Goal: Task Accomplishment & Management: Manage account settings

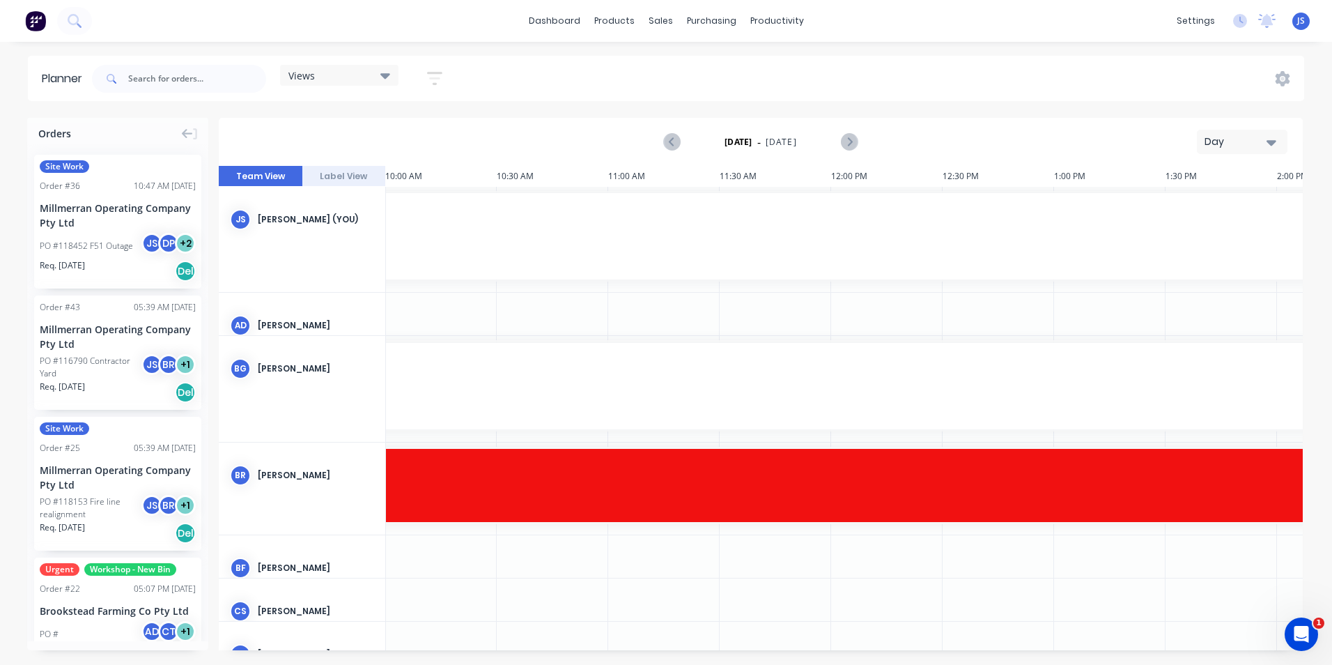
click at [1267, 139] on icon "button" at bounding box center [1271, 141] width 10 height 15
click at [1229, 207] on div "Week" at bounding box center [1217, 207] width 138 height 28
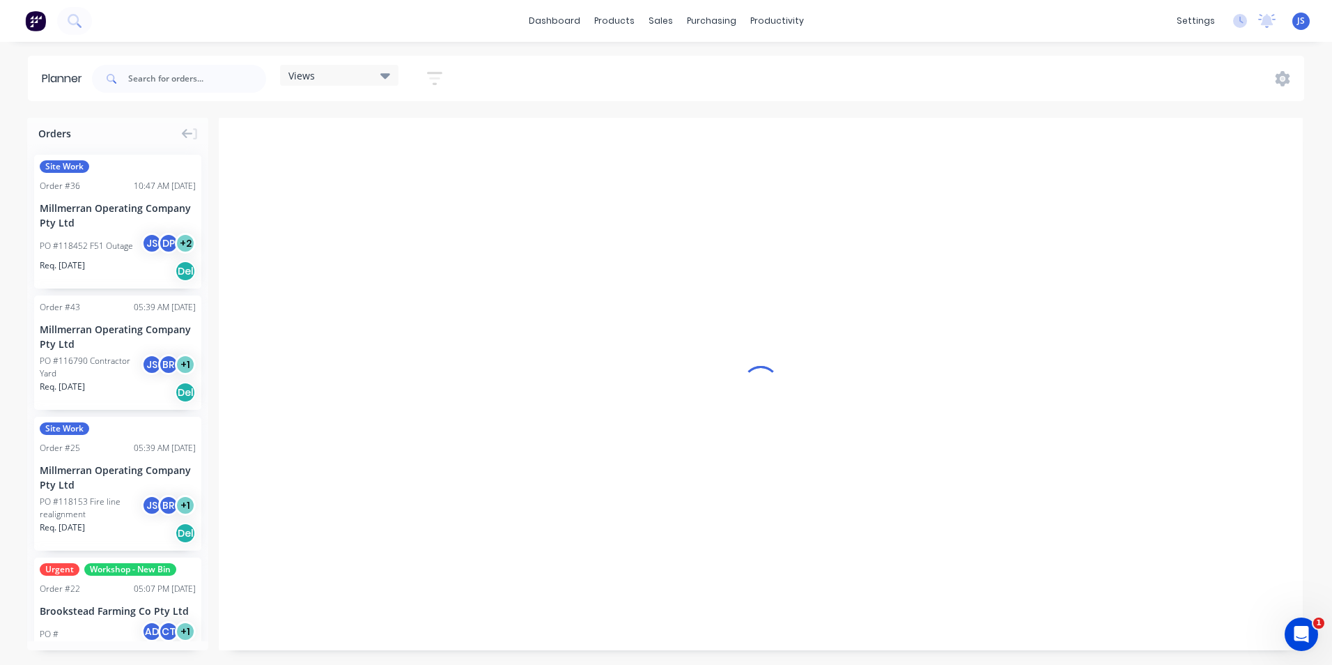
scroll to position [0, 1]
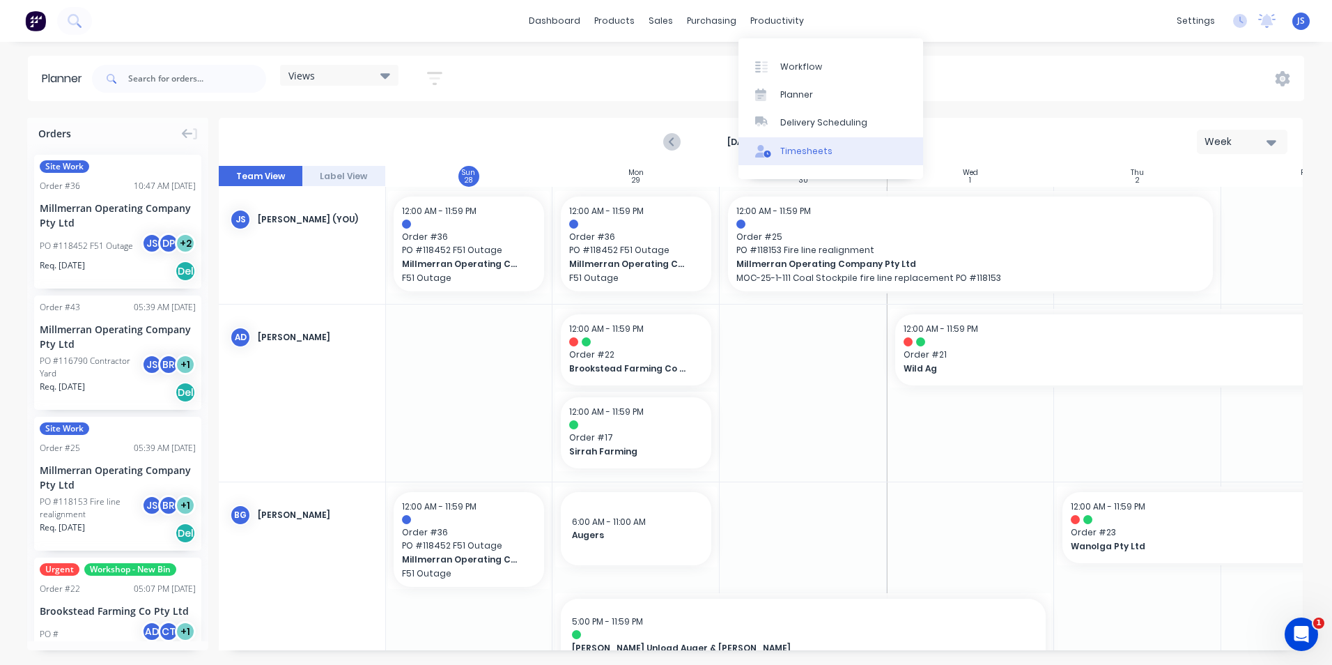
click at [798, 151] on div "Timesheets" at bounding box center [806, 151] width 52 height 13
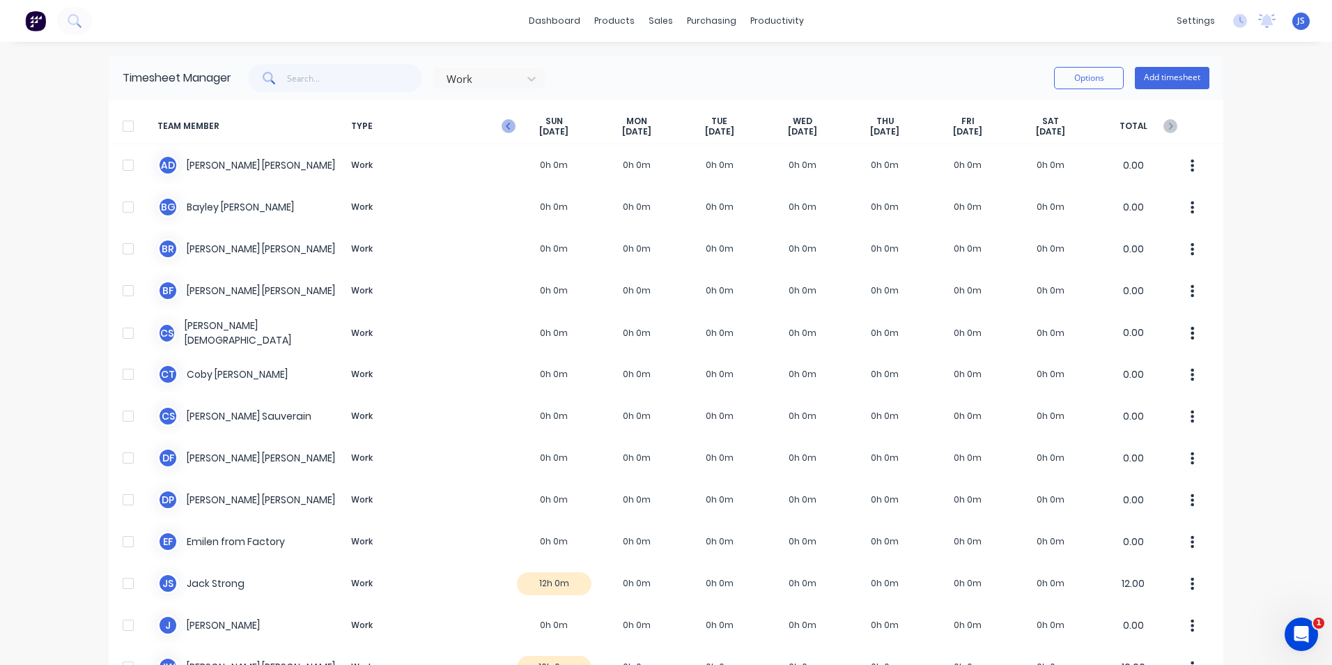
click at [502, 121] on icon "button" at bounding box center [509, 126] width 14 height 14
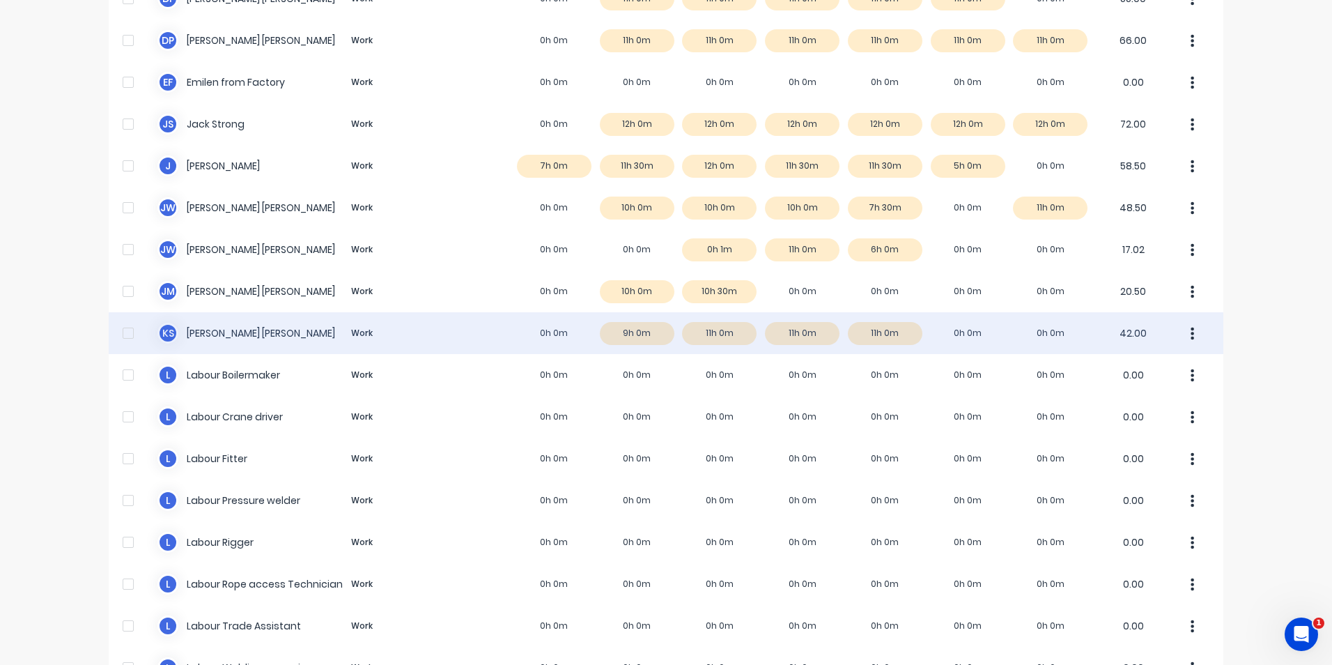
scroll to position [488, 0]
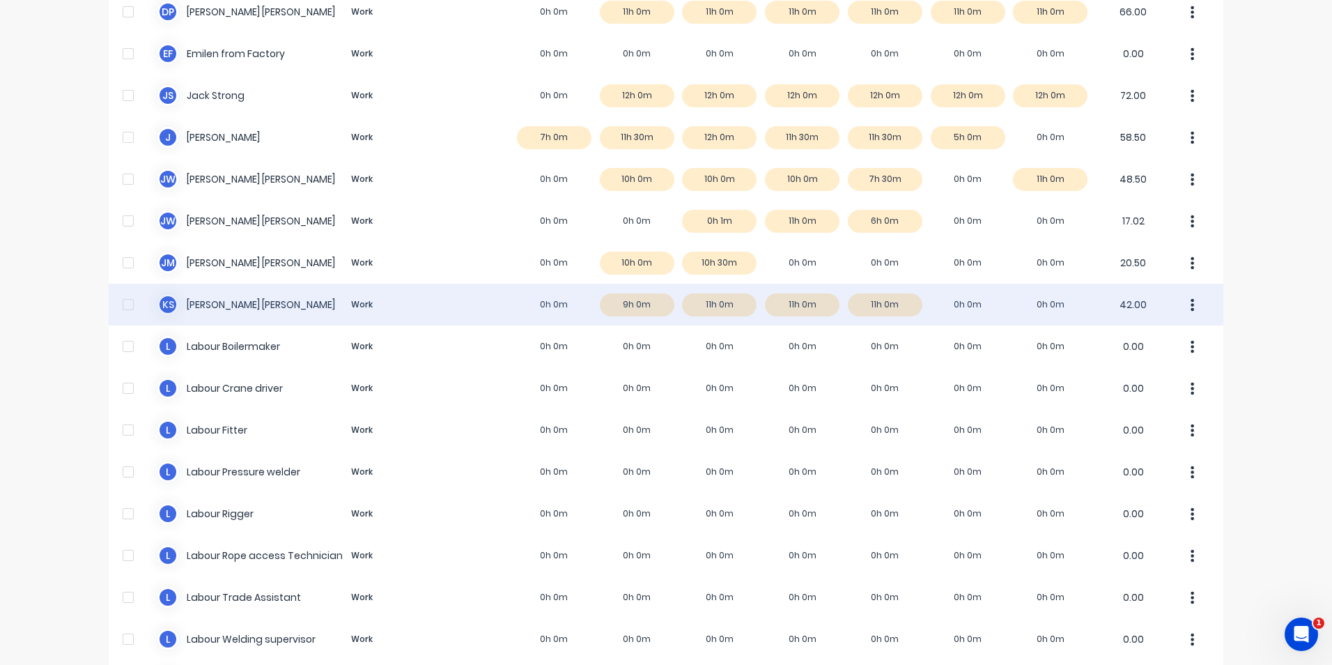
click at [617, 302] on div "k s [PERSON_NAME] Work 0h 0m 9h 0m 11h 0m 11h 0m 11h 0m 0h 0m 0h 0m 42.00" at bounding box center [666, 305] width 1115 height 42
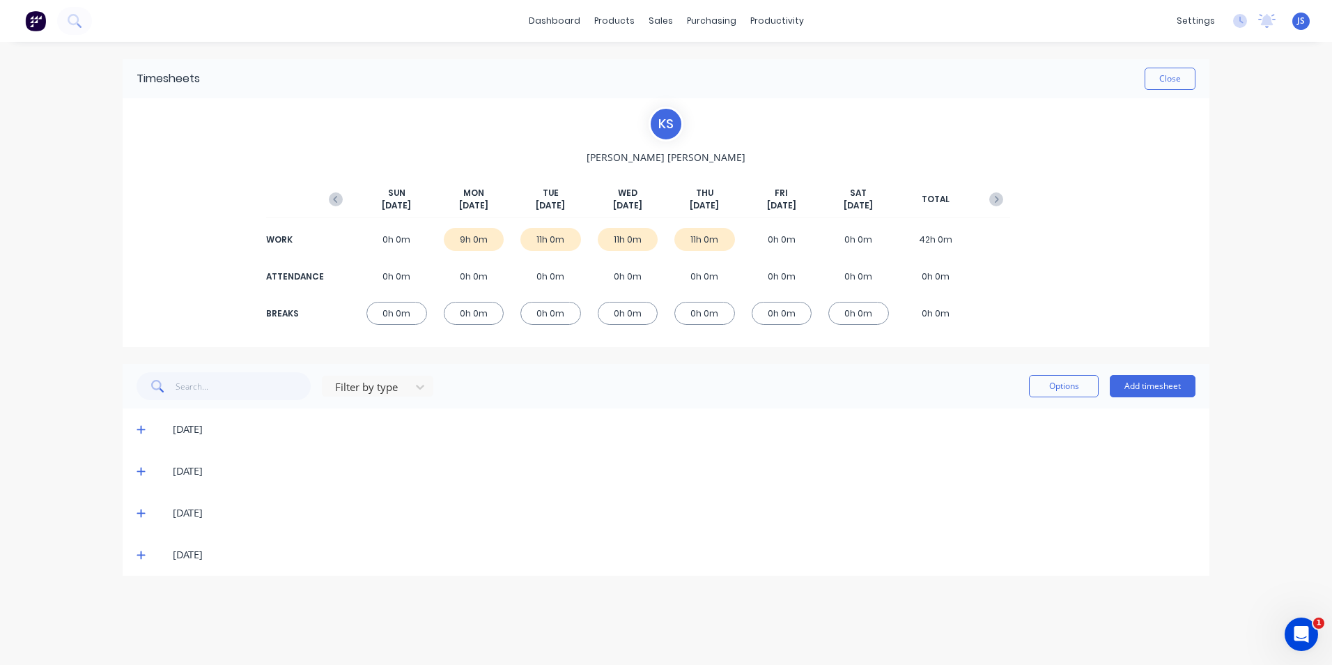
click at [141, 430] on icon at bounding box center [141, 430] width 8 height 8
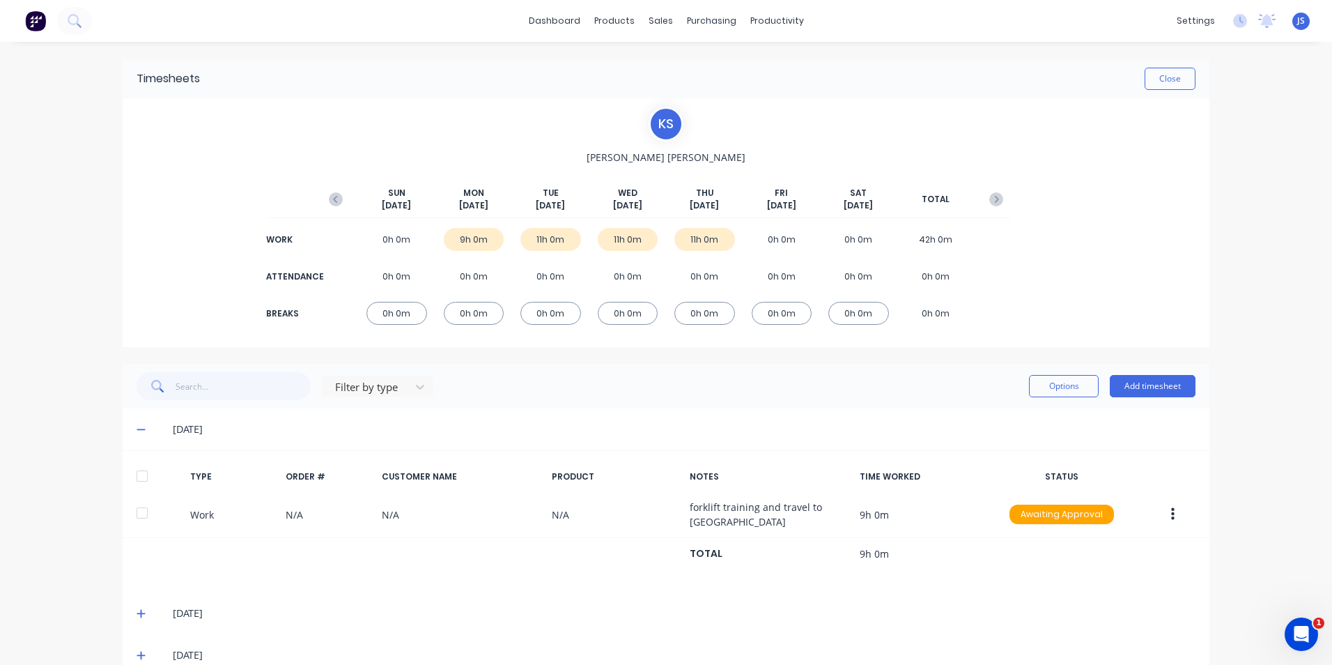
click at [137, 428] on icon at bounding box center [141, 429] width 9 height 10
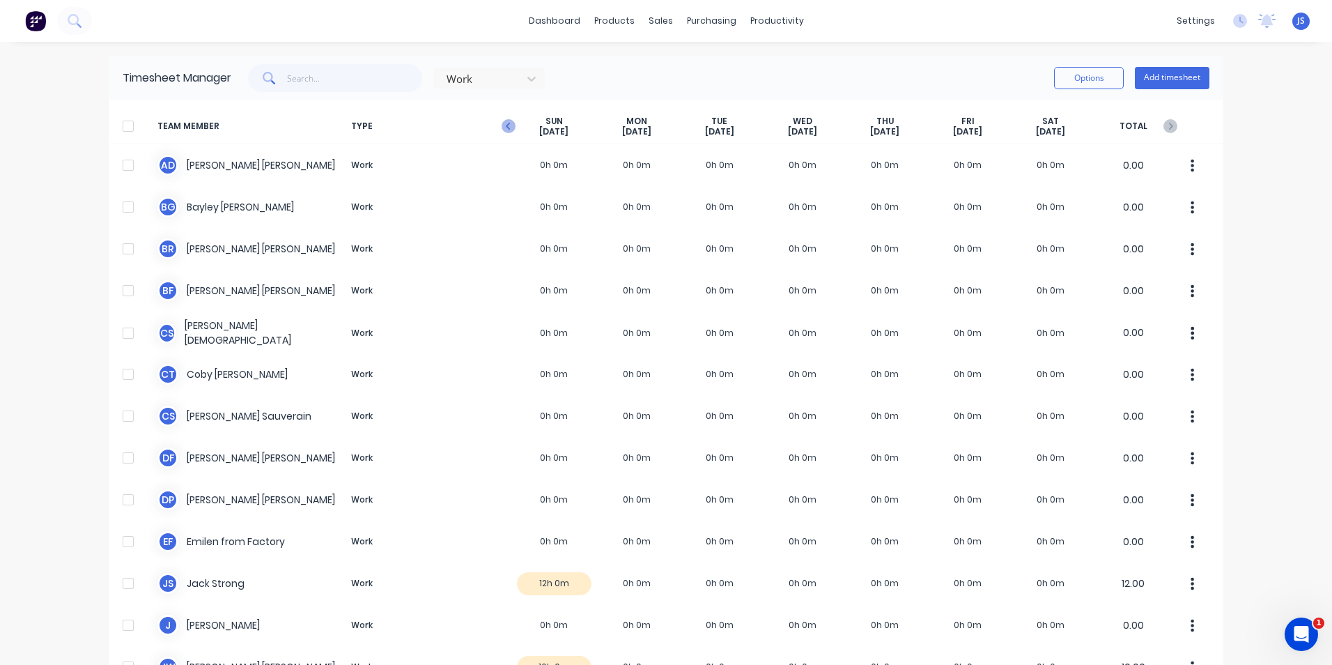
click at [506, 125] on icon "button" at bounding box center [508, 126] width 4 height 7
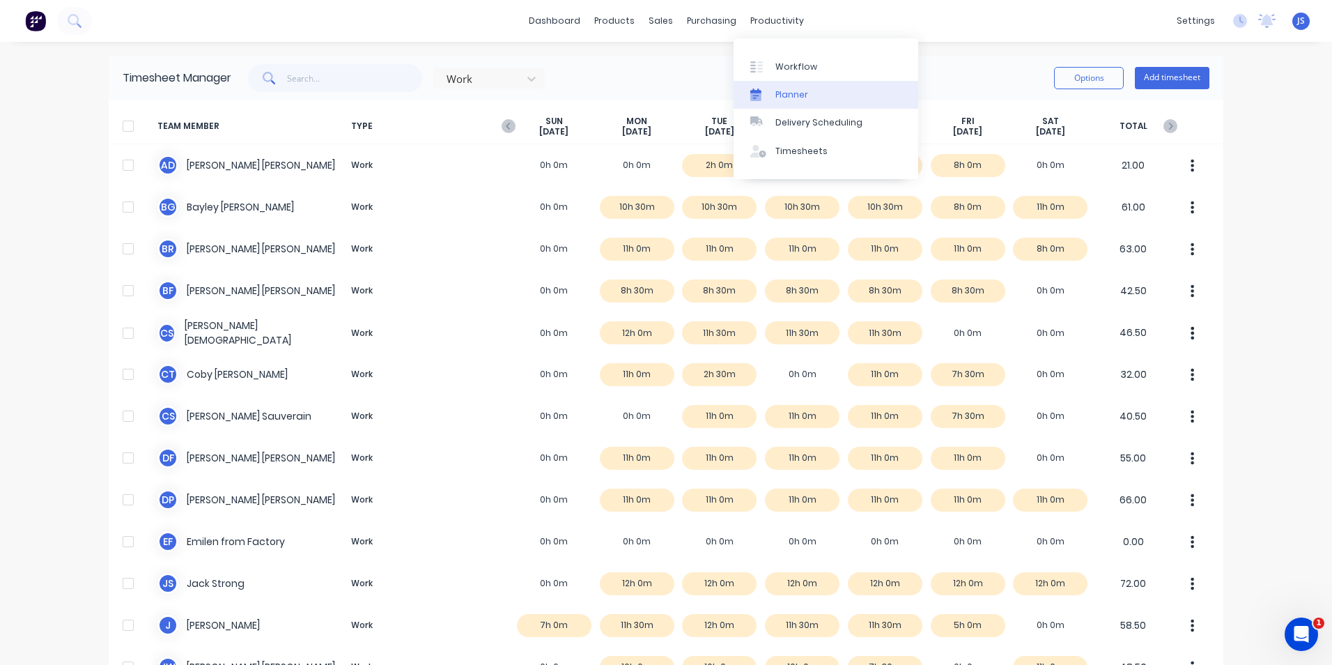
click at [791, 95] on div "Planner" at bounding box center [791, 94] width 33 height 13
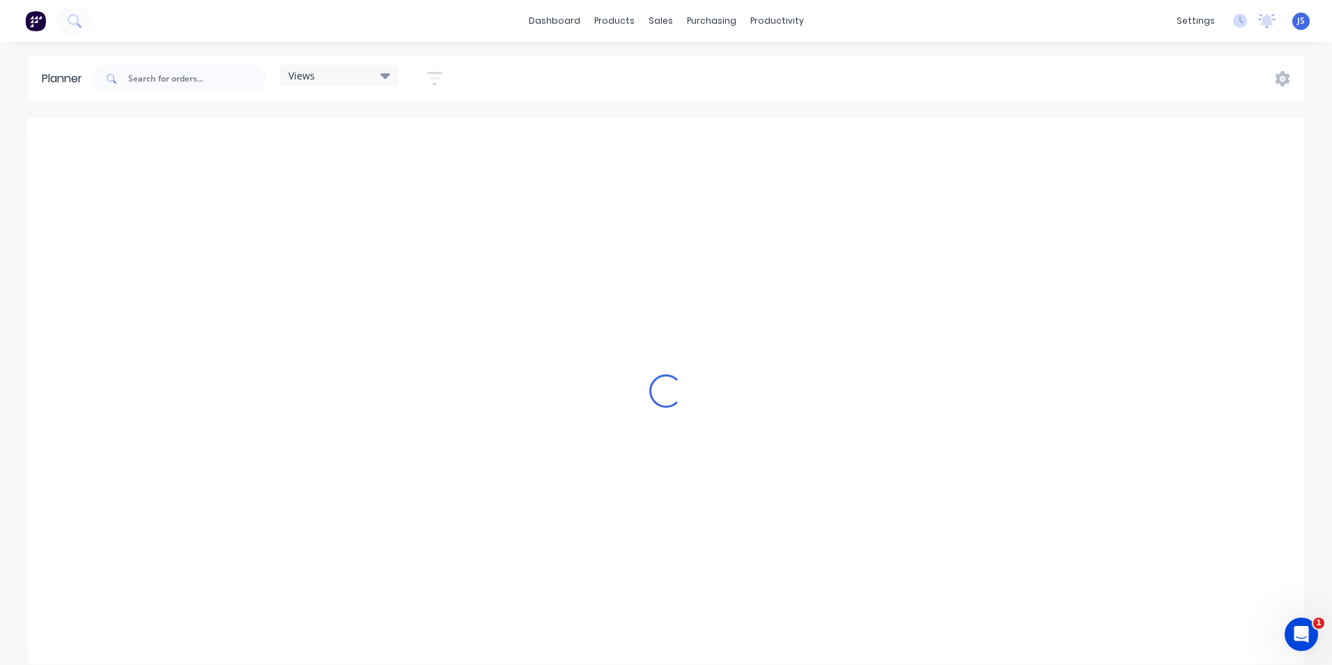
scroll to position [0, 2230]
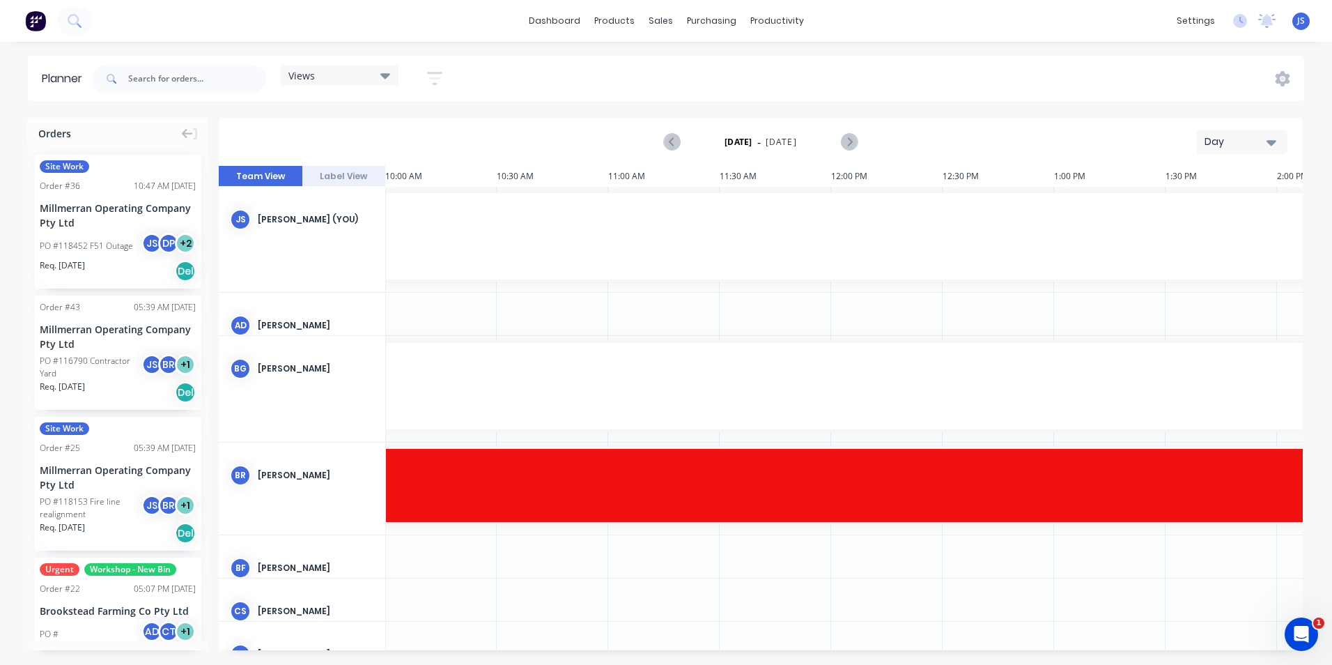
click at [1272, 141] on icon "button" at bounding box center [1271, 143] width 10 height 6
click at [1202, 211] on div "Week" at bounding box center [1217, 207] width 138 height 28
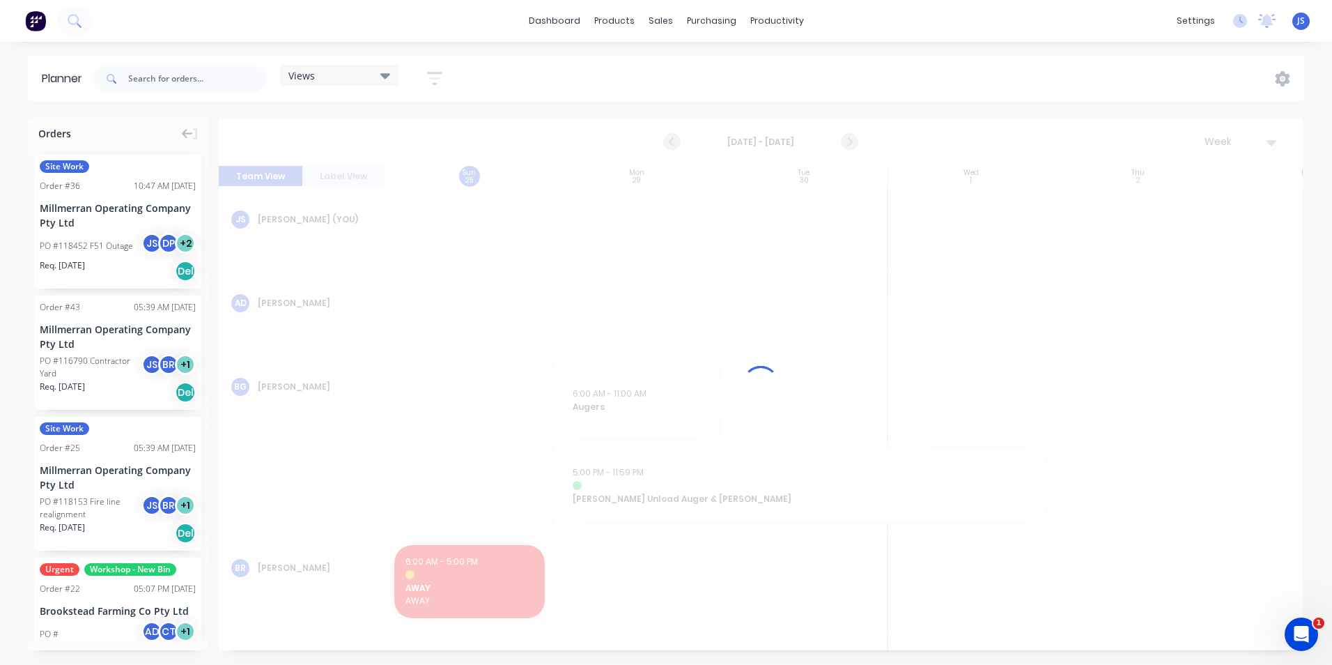
scroll to position [0, 1]
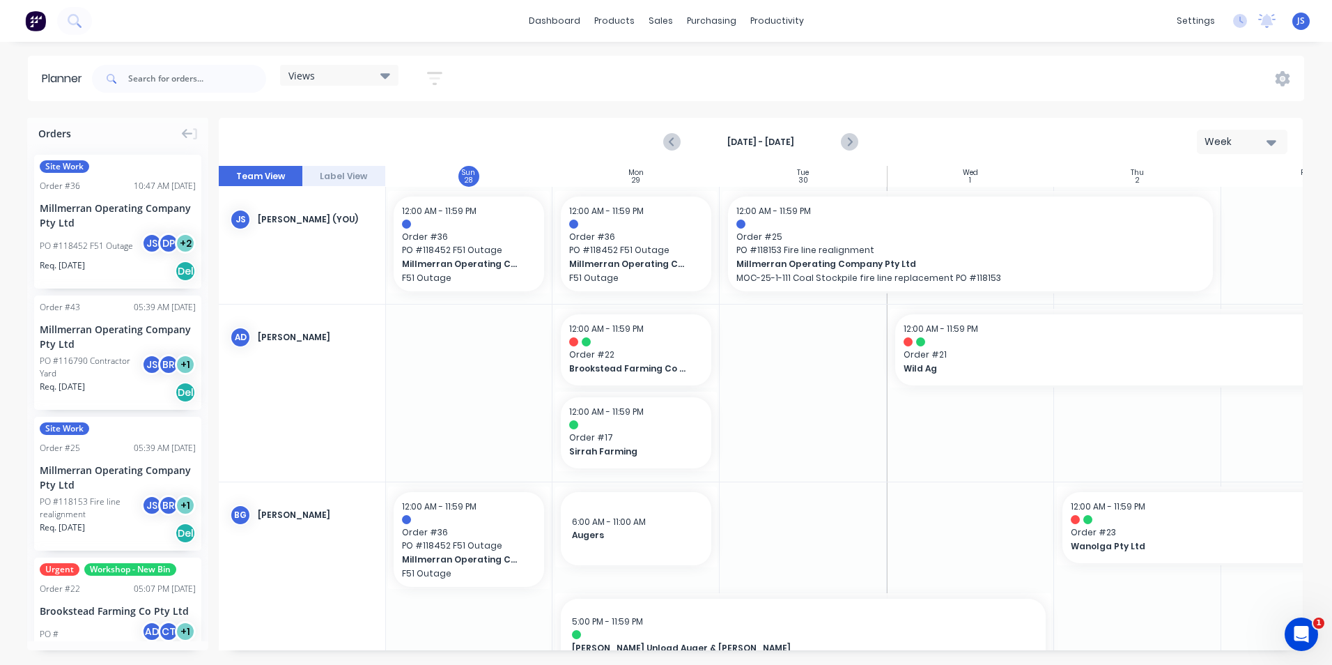
click at [433, 71] on icon "button" at bounding box center [434, 78] width 15 height 17
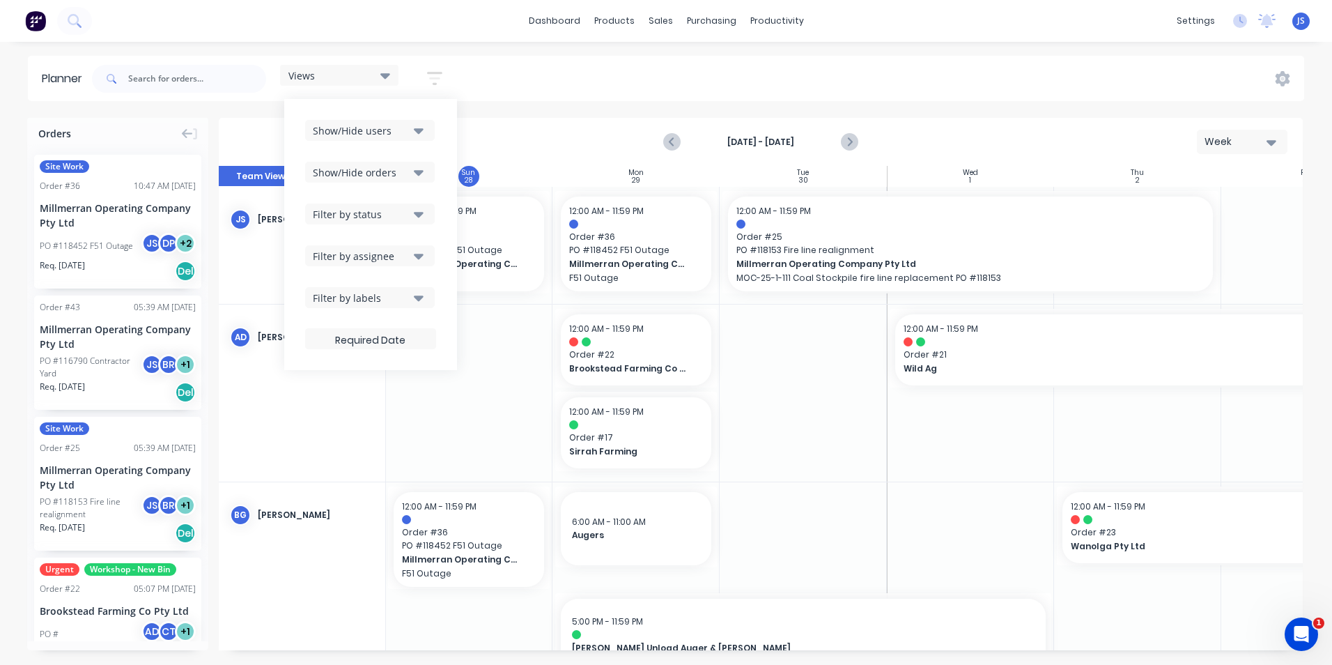
click at [419, 170] on icon "button" at bounding box center [419, 171] width 10 height 15
click at [419, 172] on icon "button" at bounding box center [419, 173] width 10 height 6
click at [410, 301] on div "Filter by labels" at bounding box center [361, 297] width 97 height 15
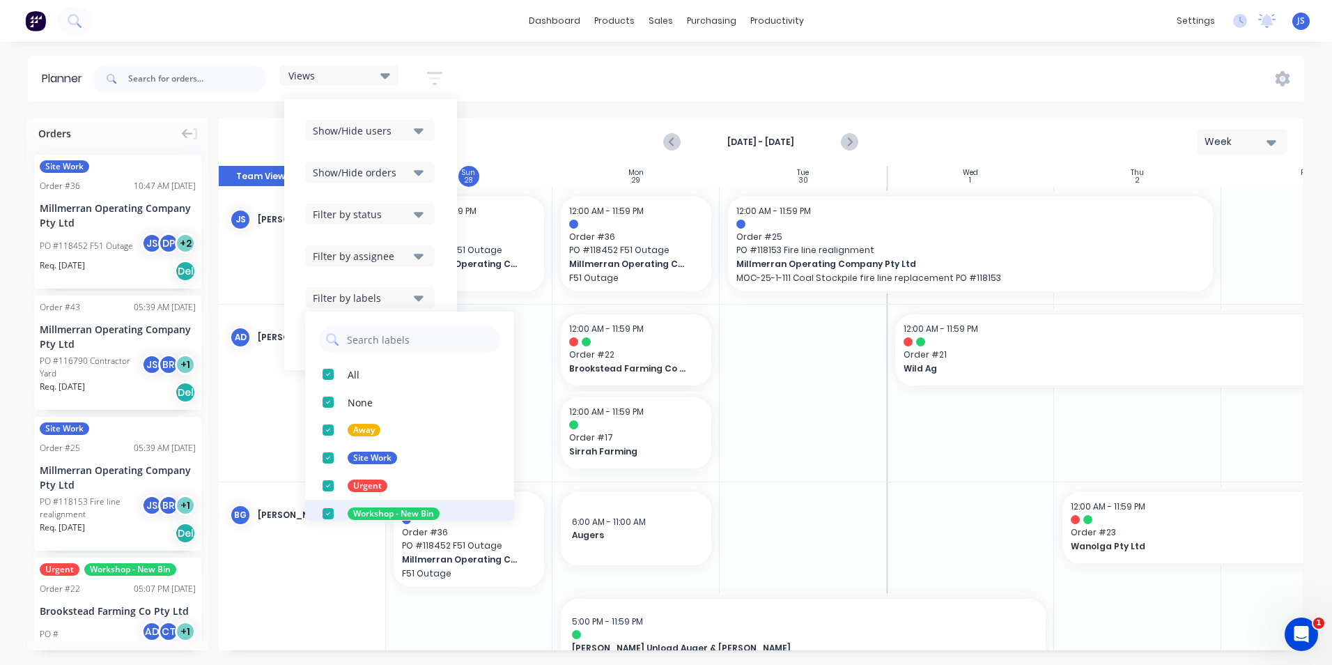
click at [329, 511] on div "button" at bounding box center [328, 513] width 28 height 28
click at [327, 483] on div "button" at bounding box center [328, 486] width 28 height 28
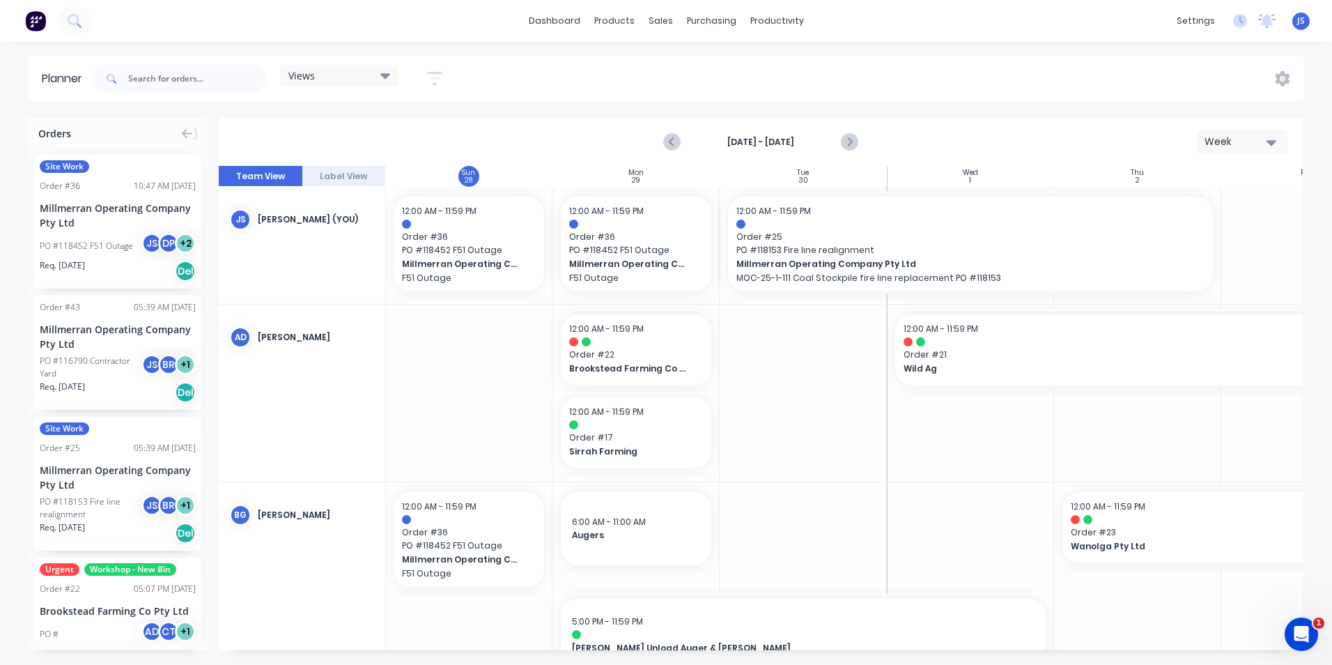
click at [527, 132] on div "[DATE] - [DATE] Week" at bounding box center [760, 141] width 1081 height 45
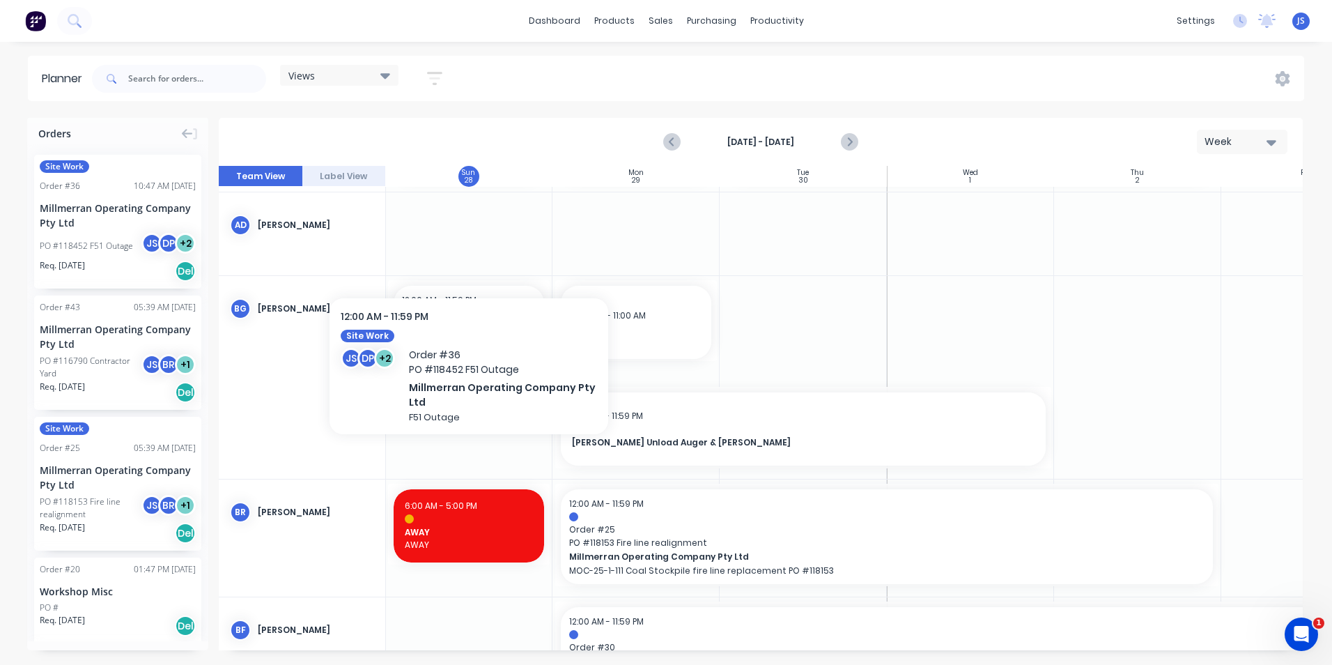
scroll to position [139, 1]
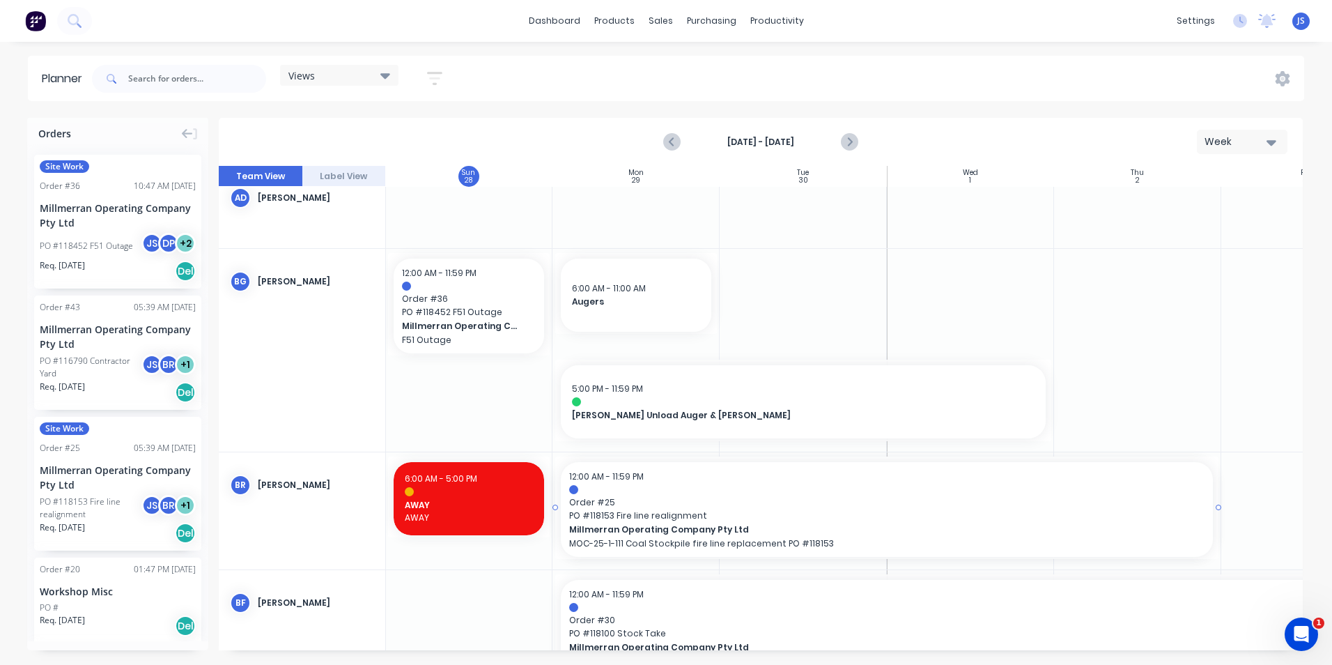
drag, startPoint x: 1218, startPoint y: 506, endPoint x: 1163, endPoint y: 513, distance: 54.8
drag, startPoint x: 1218, startPoint y: 507, endPoint x: 663, endPoint y: 495, distance: 554.6
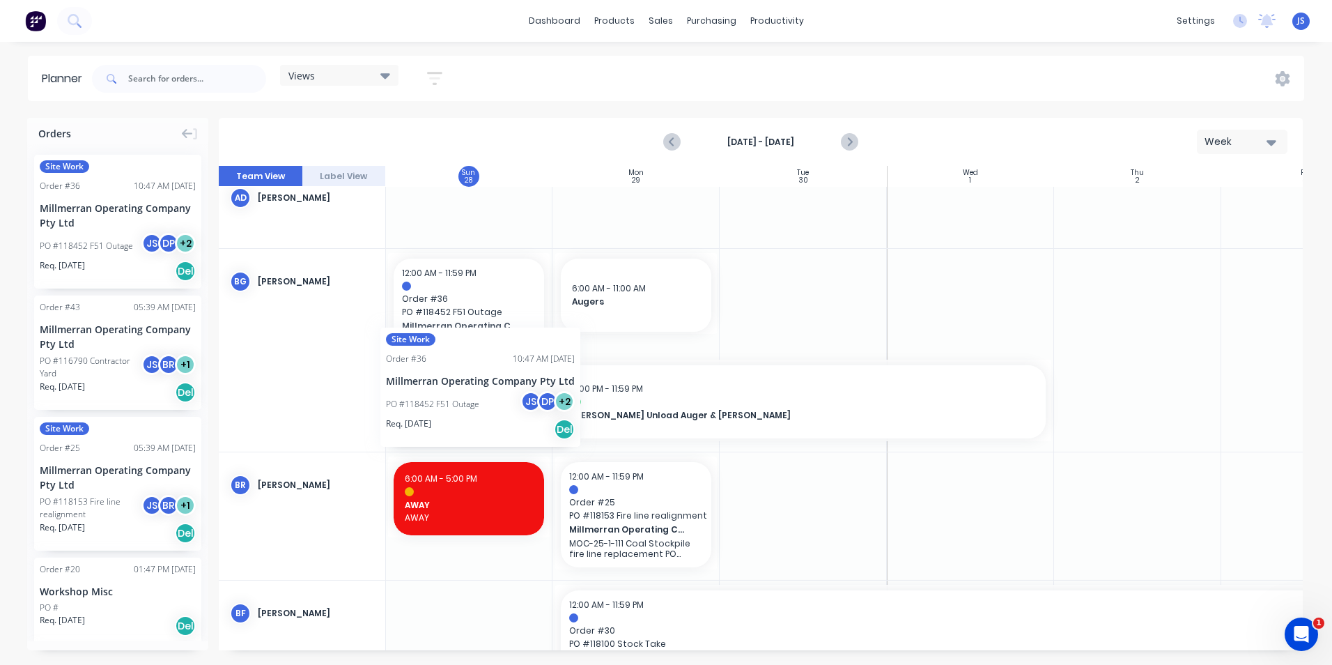
scroll to position [139, 0]
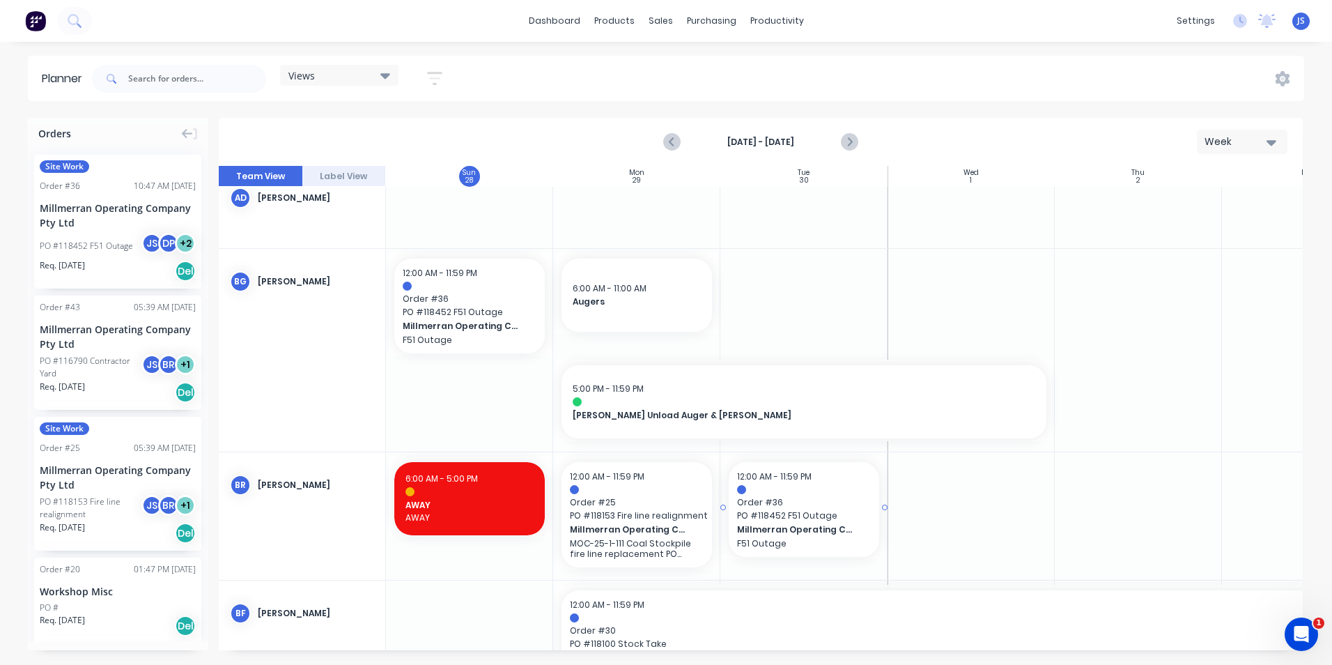
drag, startPoint x: 90, startPoint y: 224, endPoint x: 791, endPoint y: 504, distance: 755.6
drag, startPoint x: 115, startPoint y: 483, endPoint x: 981, endPoint y: 489, distance: 865.9
drag, startPoint x: 1059, startPoint y: 513, endPoint x: 1152, endPoint y: 511, distance: 93.4
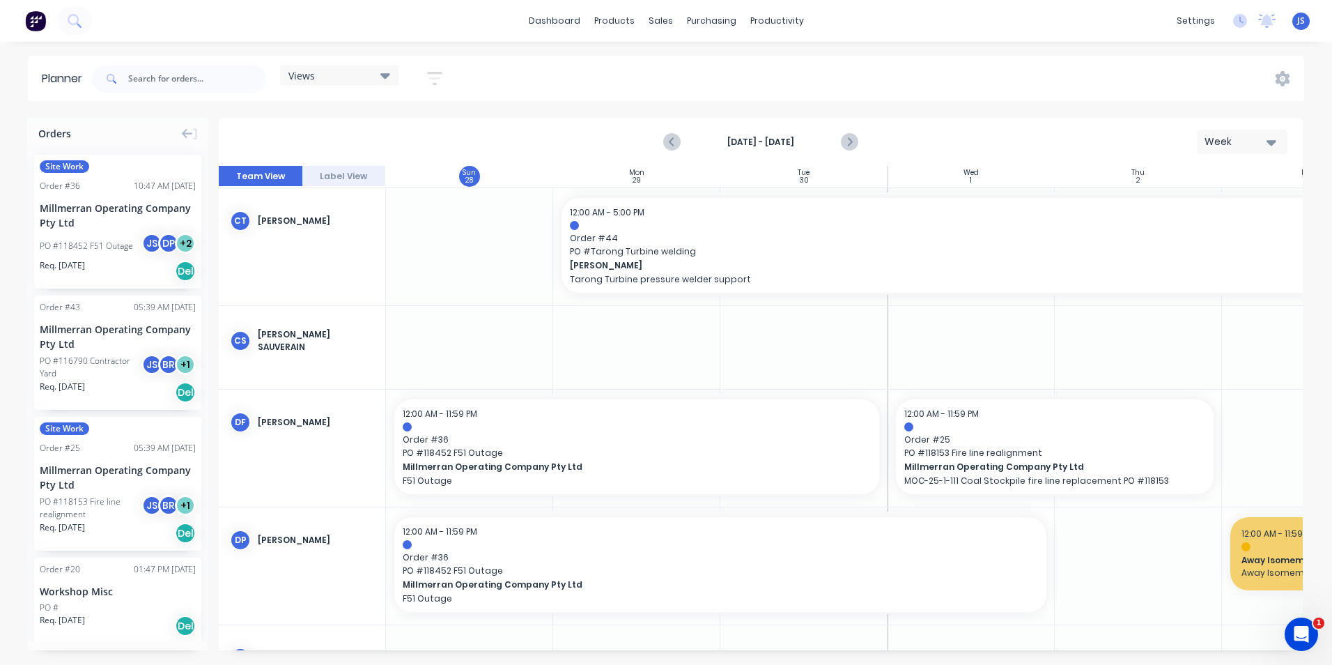
scroll to position [766, 0]
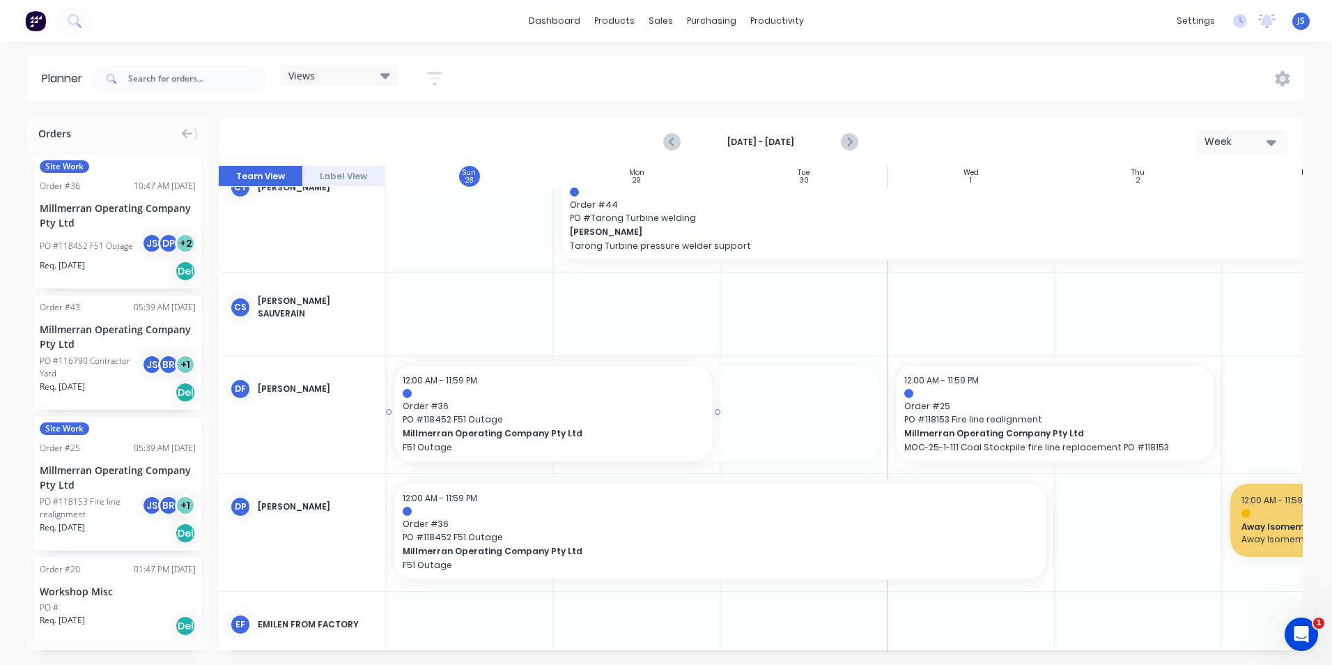
drag, startPoint x: 885, startPoint y: 411, endPoint x: 687, endPoint y: 404, distance: 198.0
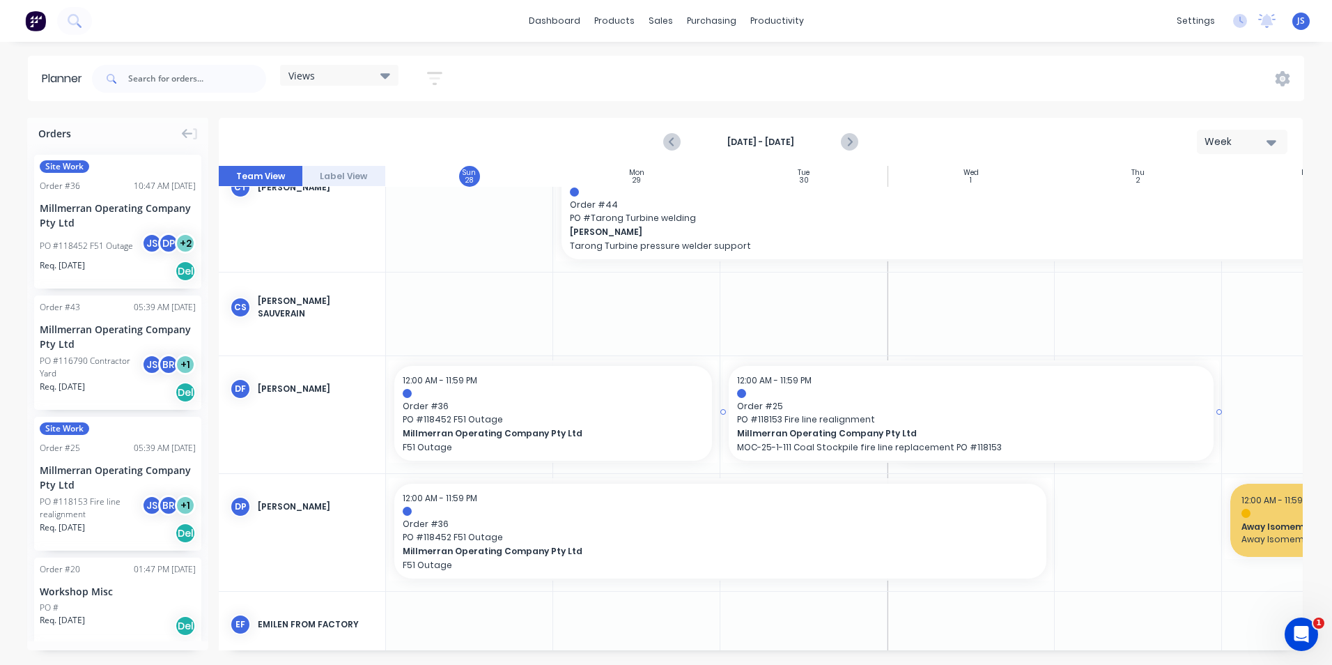
drag, startPoint x: 888, startPoint y: 412, endPoint x: 814, endPoint y: 413, distance: 74.5
drag, startPoint x: 718, startPoint y: 412, endPoint x: 545, endPoint y: 406, distance: 173.5
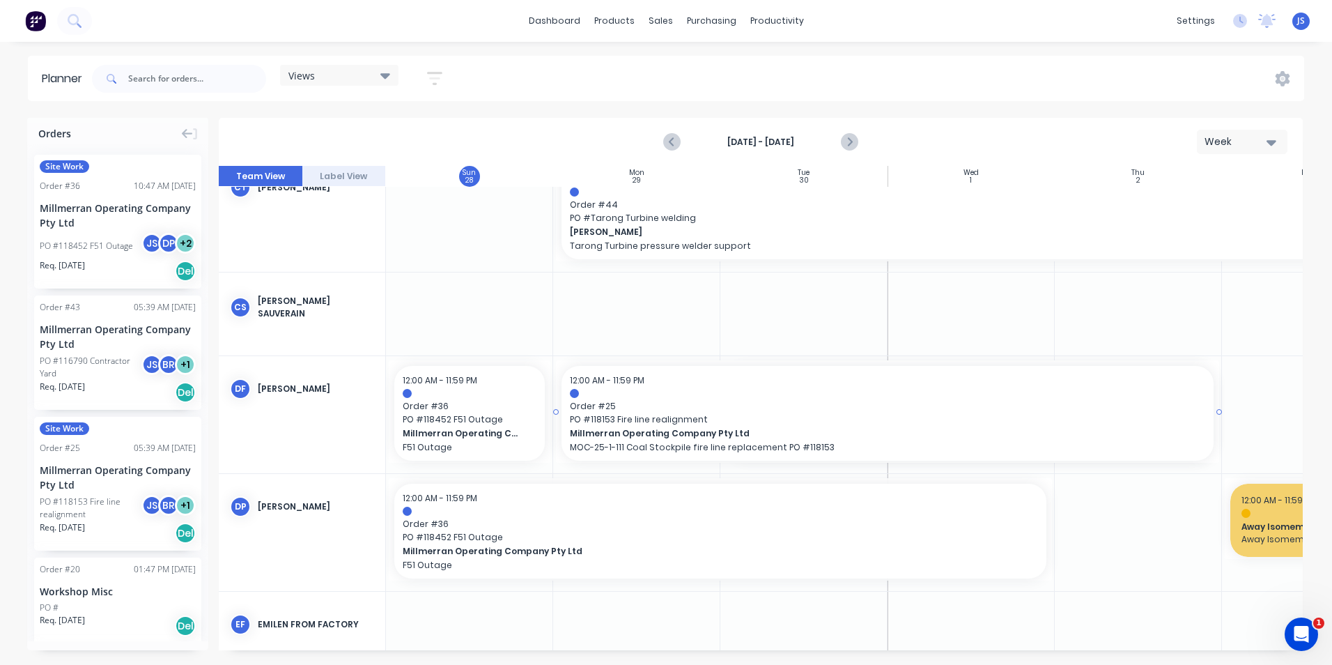
drag, startPoint x: 721, startPoint y: 412, endPoint x: 637, endPoint y: 414, distance: 84.3
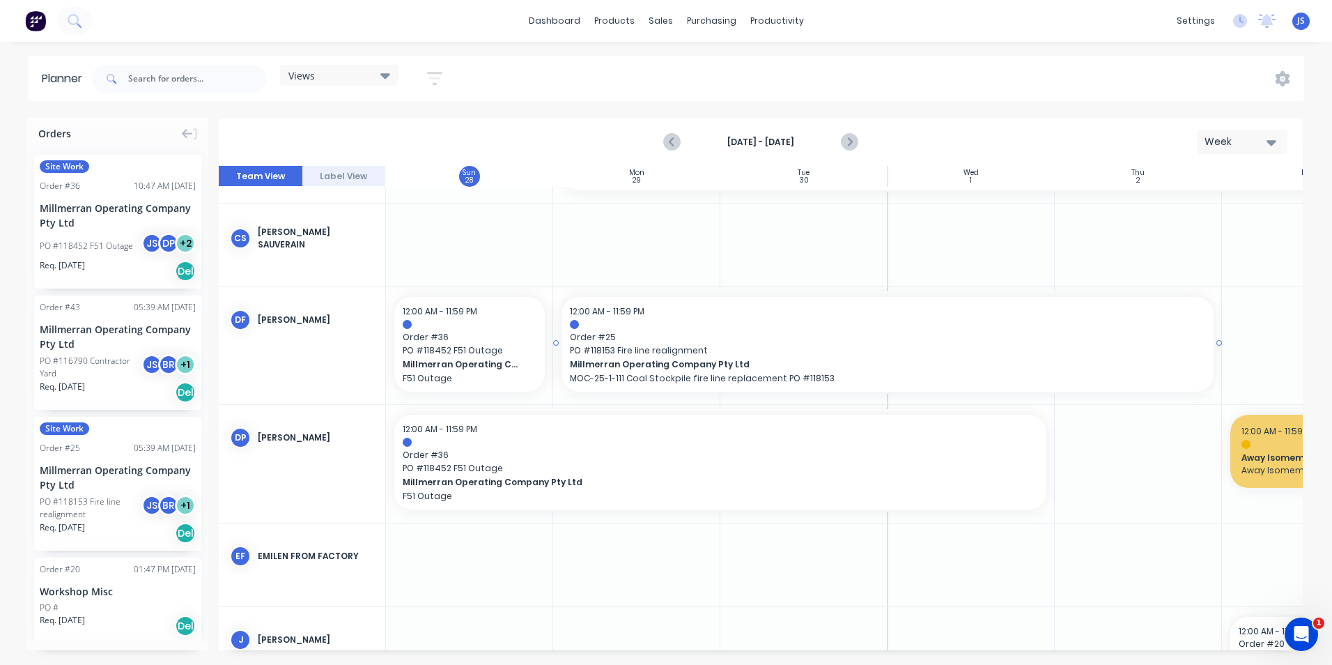
scroll to position [906, 0]
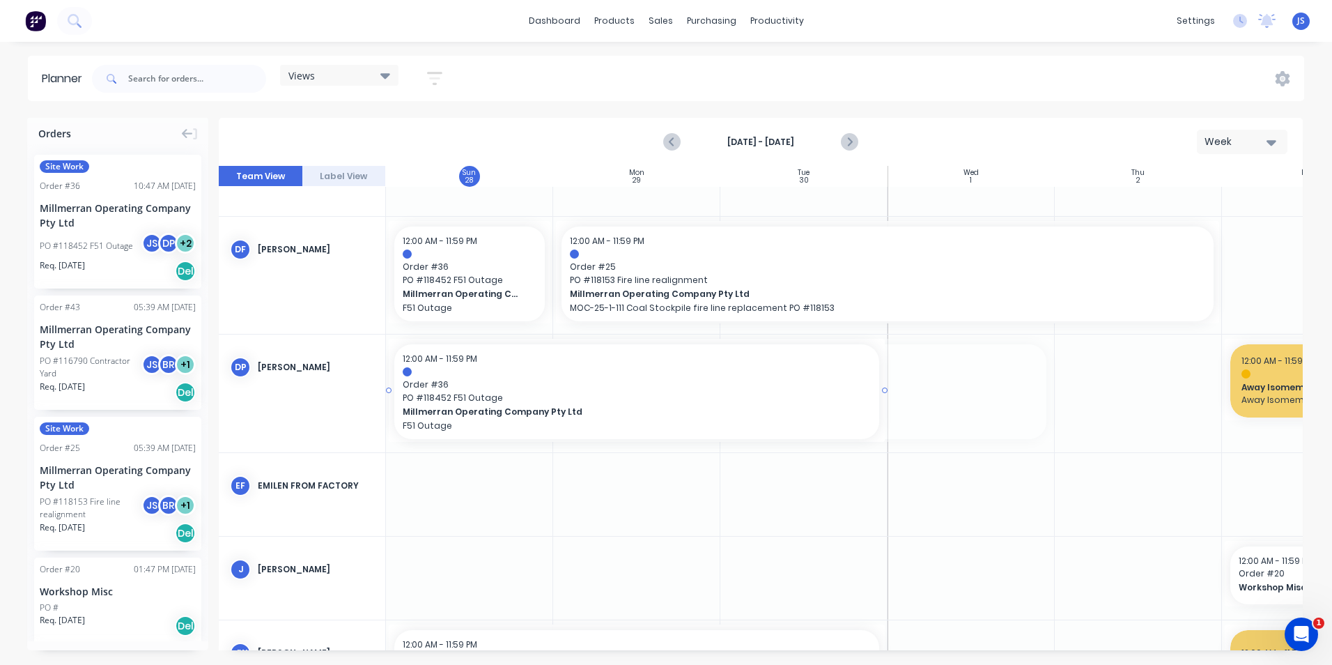
drag, startPoint x: 1050, startPoint y: 390, endPoint x: 857, endPoint y: 389, distance: 193.7
drag, startPoint x: 102, startPoint y: 486, endPoint x: 957, endPoint y: 396, distance: 859.5
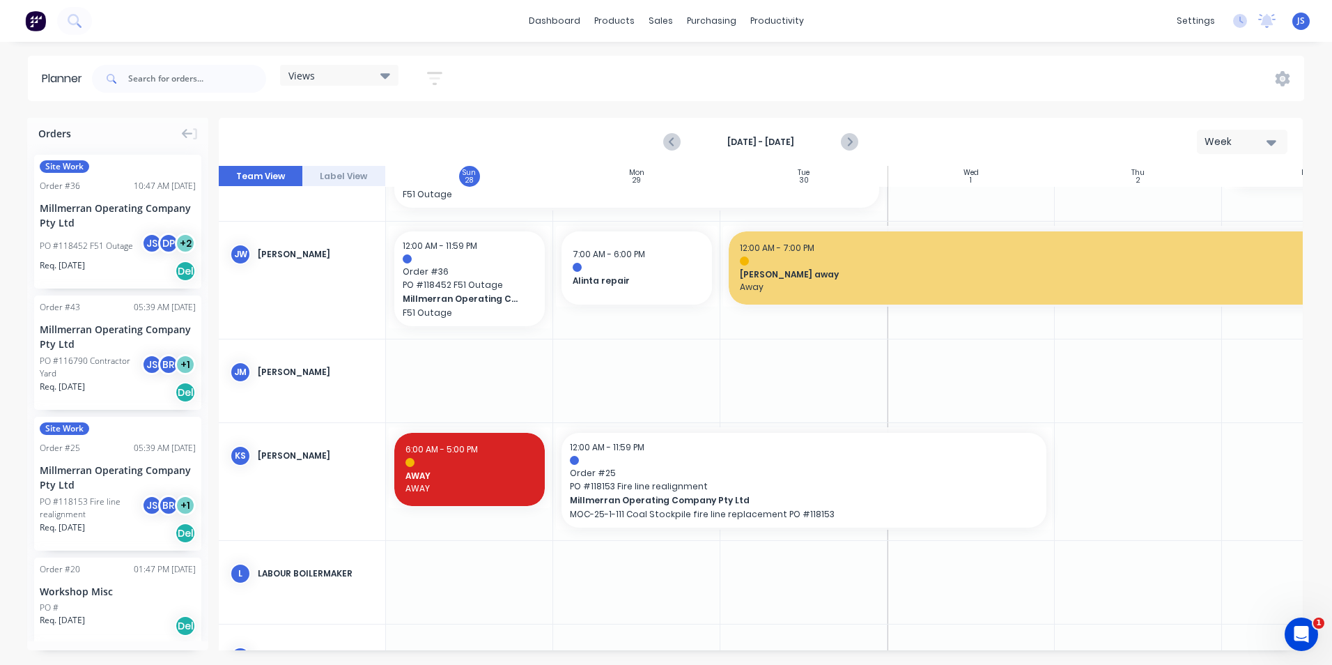
scroll to position [1463, 0]
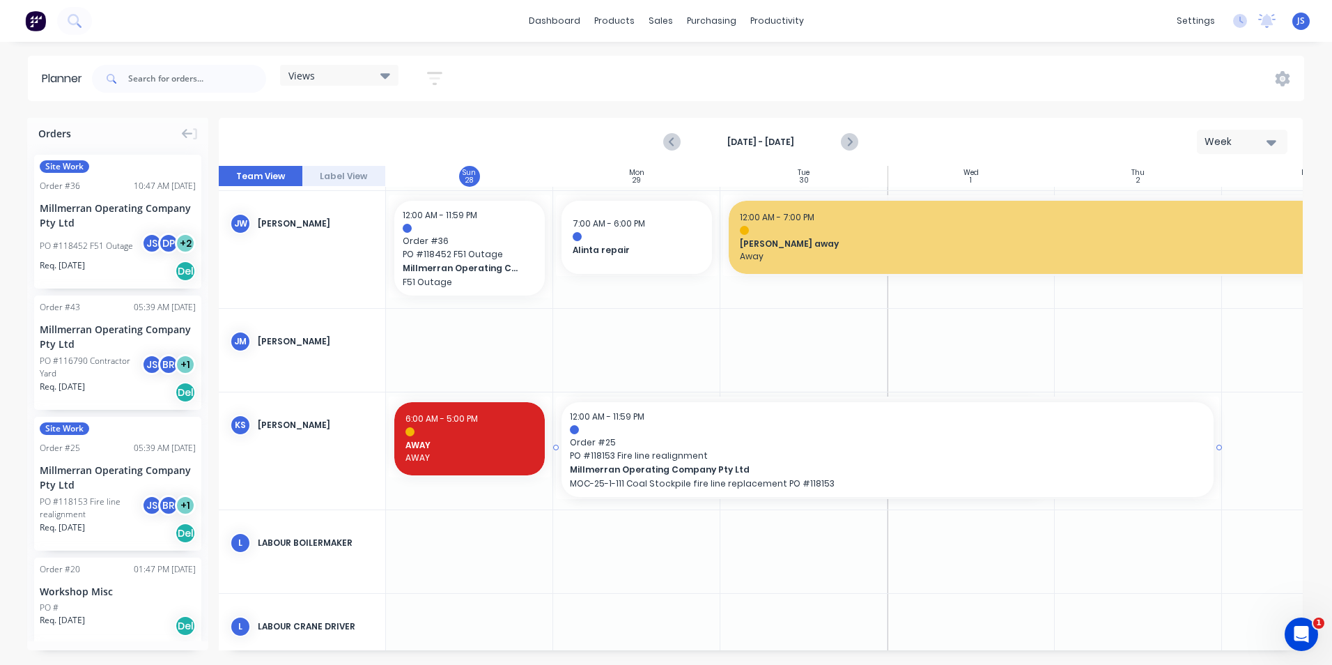
drag, startPoint x: 1051, startPoint y: 447, endPoint x: 1149, endPoint y: 452, distance: 98.3
drag, startPoint x: 1218, startPoint y: 447, endPoint x: 691, endPoint y: 434, distance: 527.5
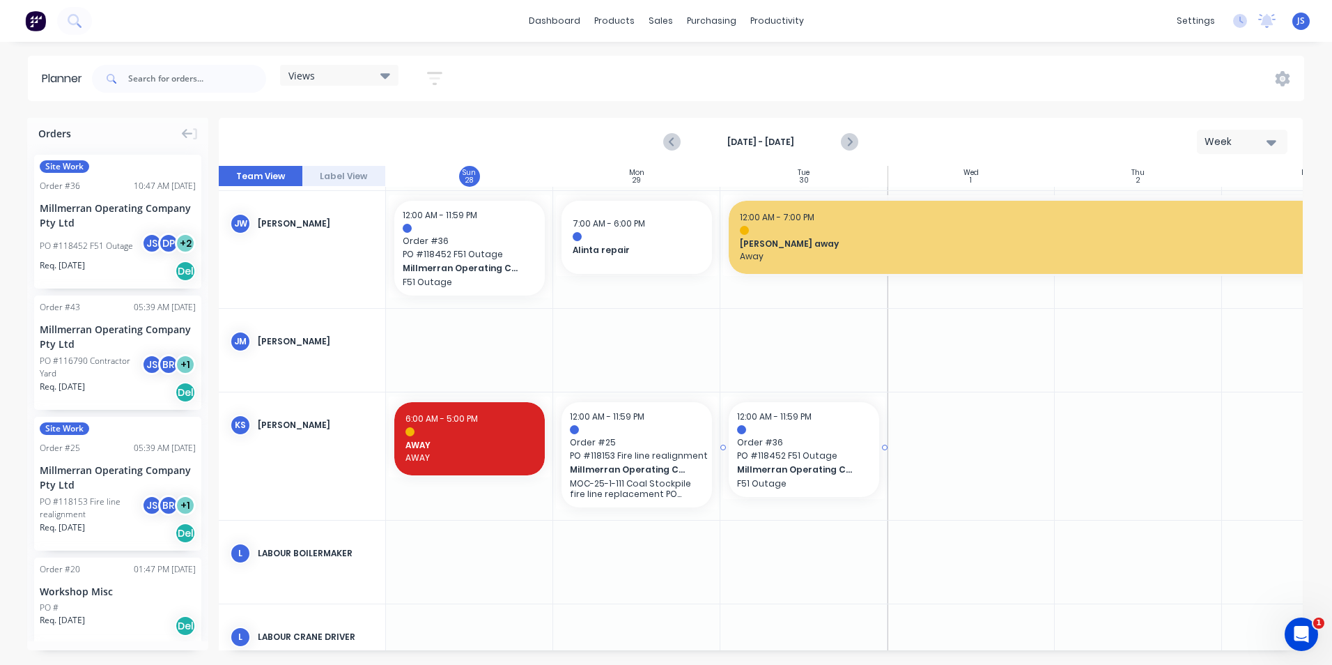
drag, startPoint x: 102, startPoint y: 241, endPoint x: 813, endPoint y: 451, distance: 741.7
drag, startPoint x: 97, startPoint y: 490, endPoint x: 947, endPoint y: 458, distance: 850.4
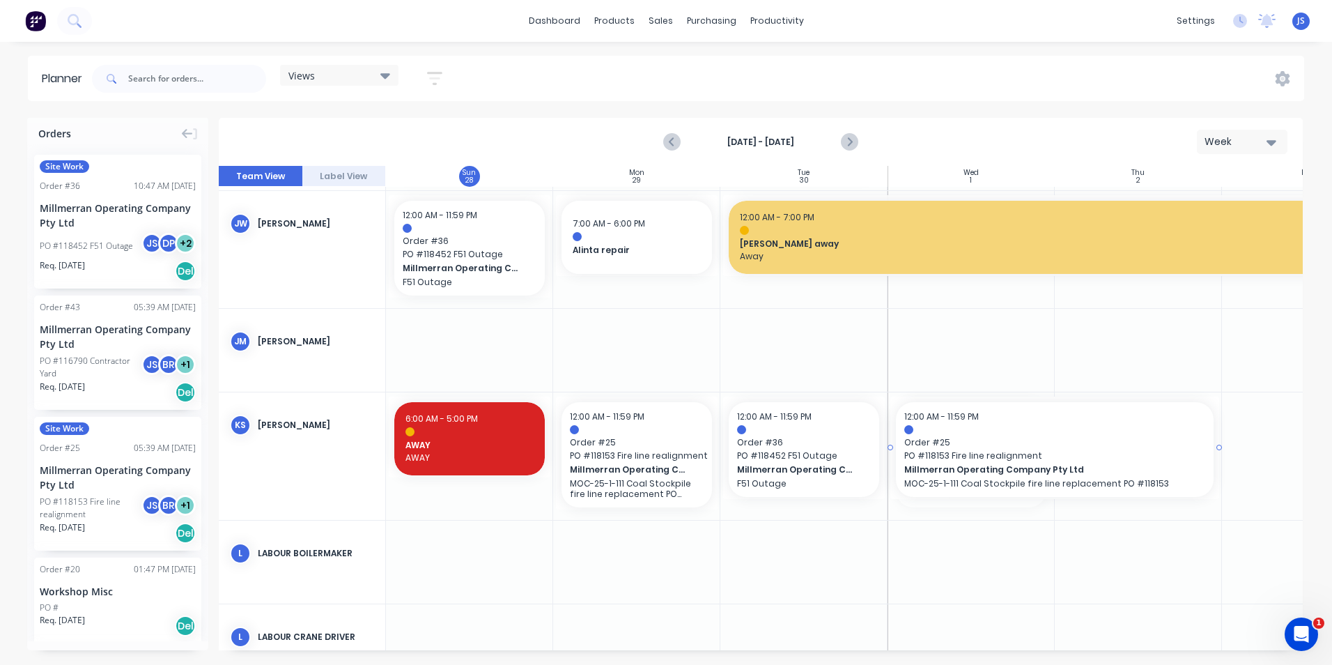
drag, startPoint x: 1052, startPoint y: 455, endPoint x: 1128, endPoint y: 452, distance: 76.0
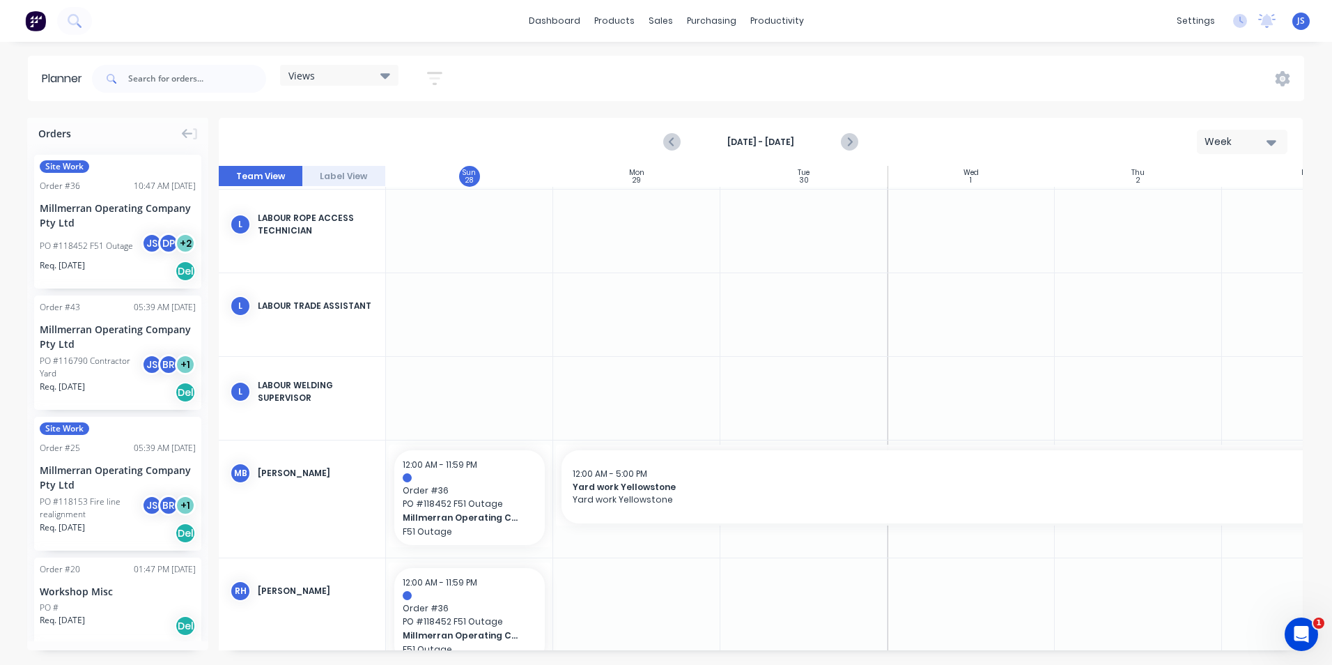
scroll to position [2229, 0]
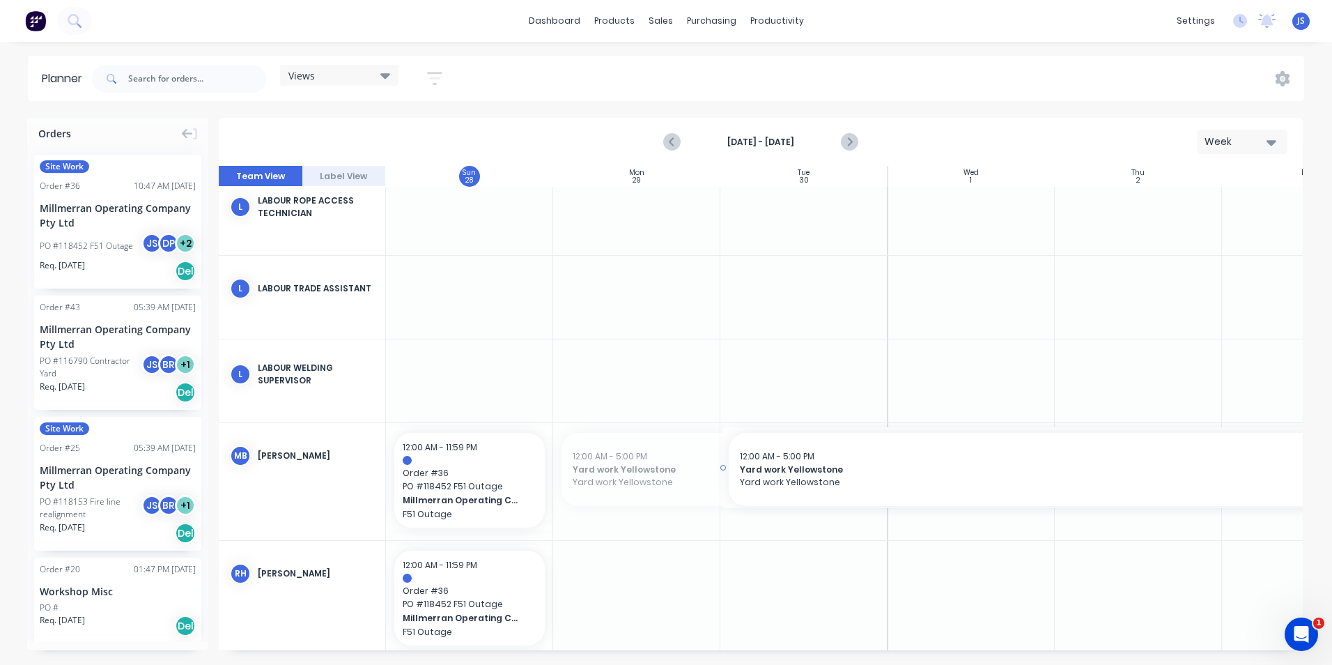
drag, startPoint x: 557, startPoint y: 470, endPoint x: 786, endPoint y: 458, distance: 228.8
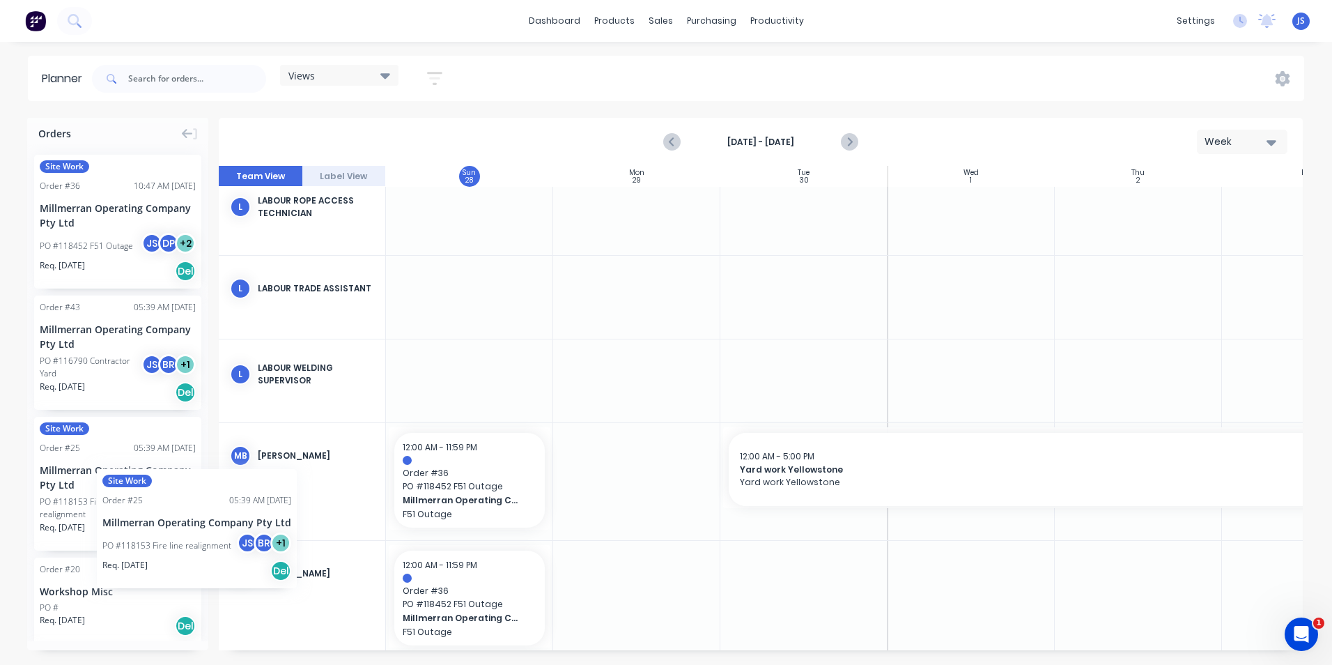
drag, startPoint x: 103, startPoint y: 482, endPoint x: 97, endPoint y: 458, distance: 24.5
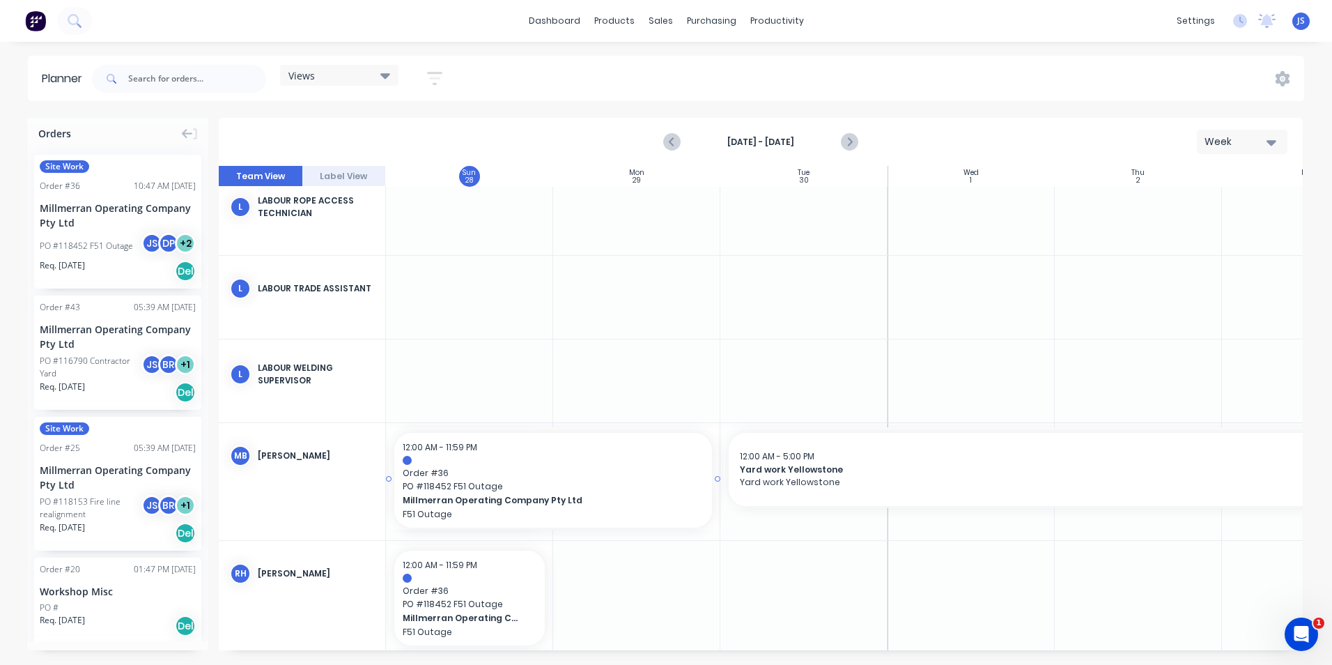
drag, startPoint x: 550, startPoint y: 479, endPoint x: 626, endPoint y: 478, distance: 75.9
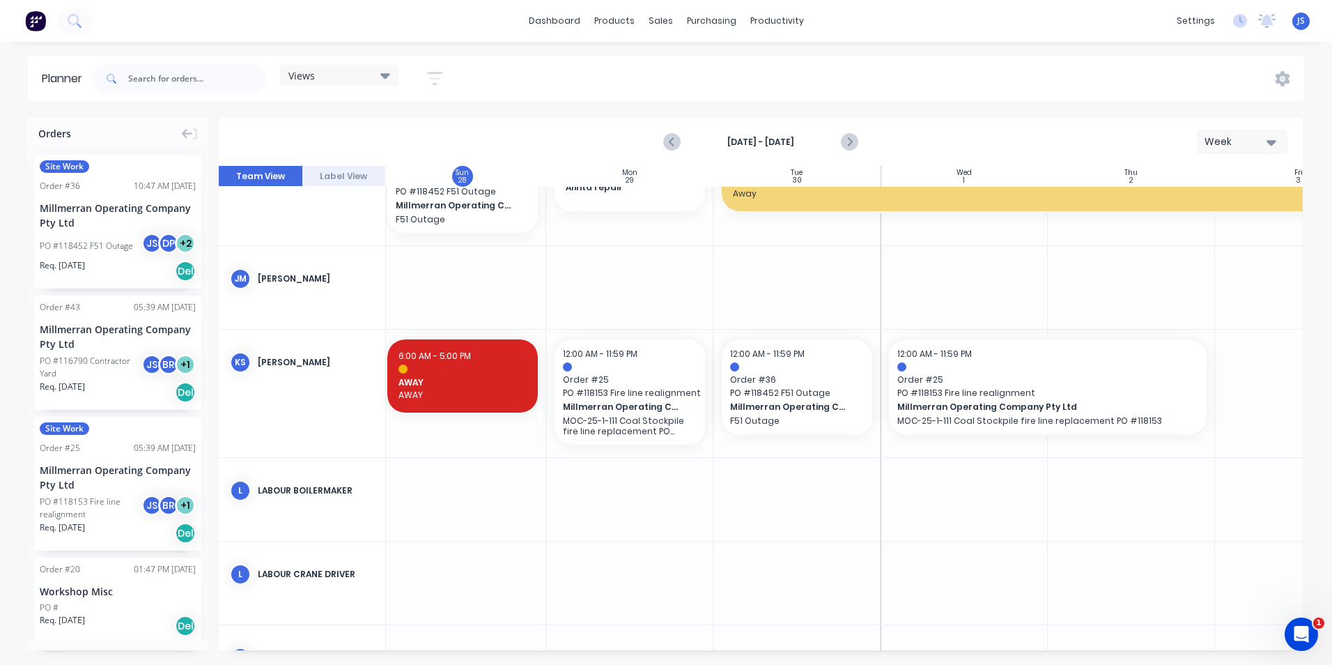
scroll to position [1526, 4]
click at [854, 143] on icon "Next page" at bounding box center [849, 142] width 17 height 17
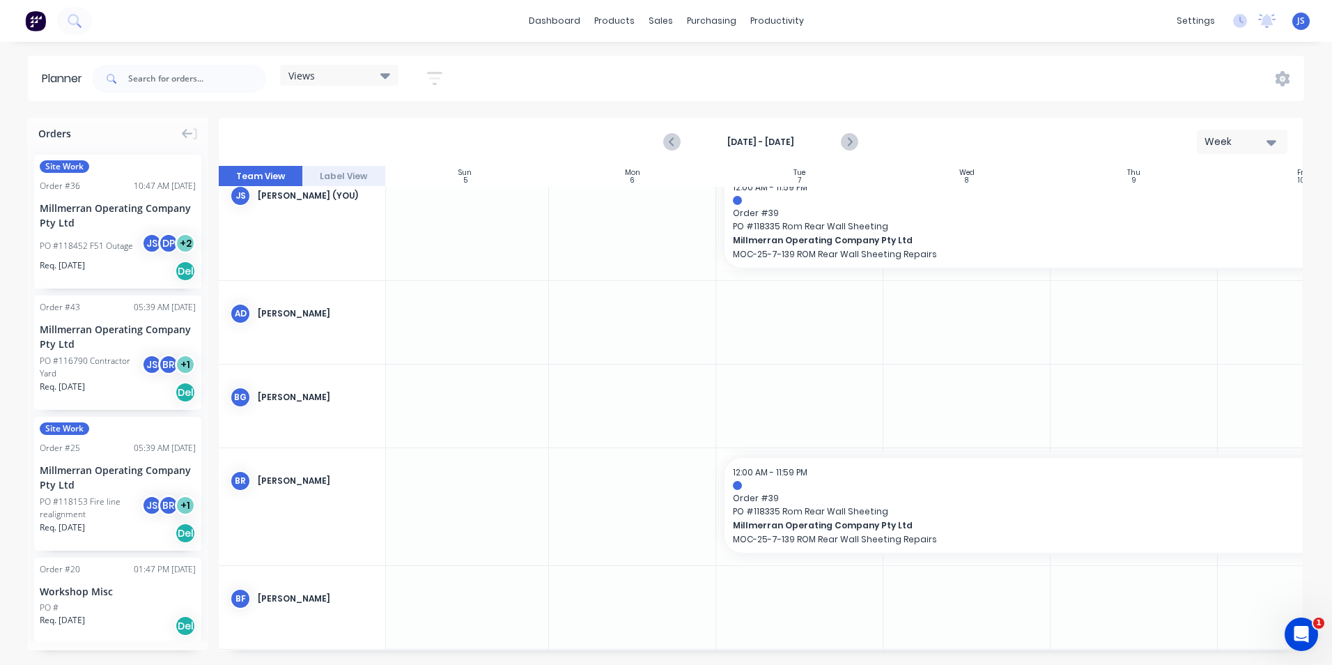
scroll to position [0, 4]
